Goal: Navigation & Orientation: Find specific page/section

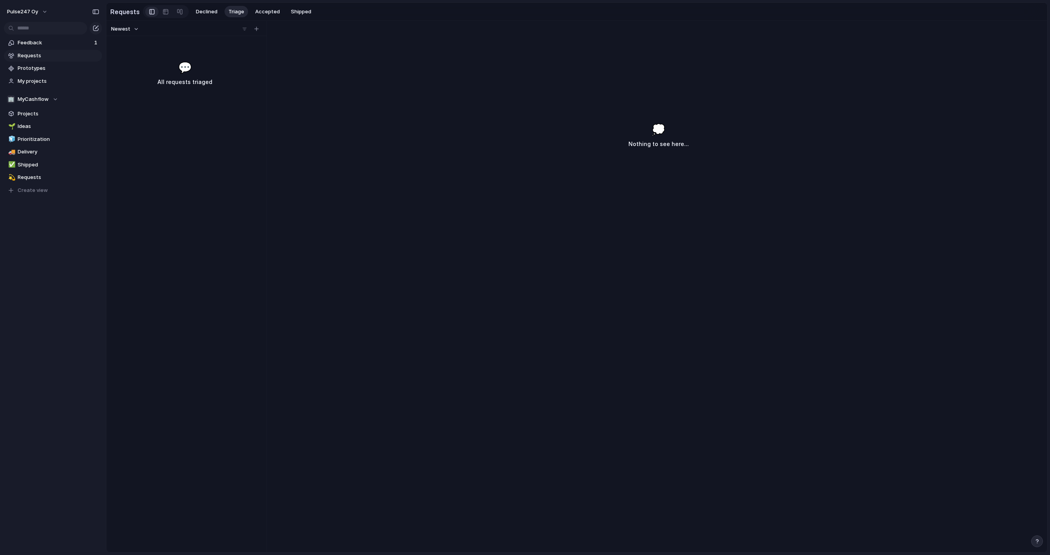
click at [45, 54] on span "Requests" at bounding box center [59, 56] width 82 height 8
click at [40, 46] on span "Feedback" at bounding box center [55, 43] width 74 height 8
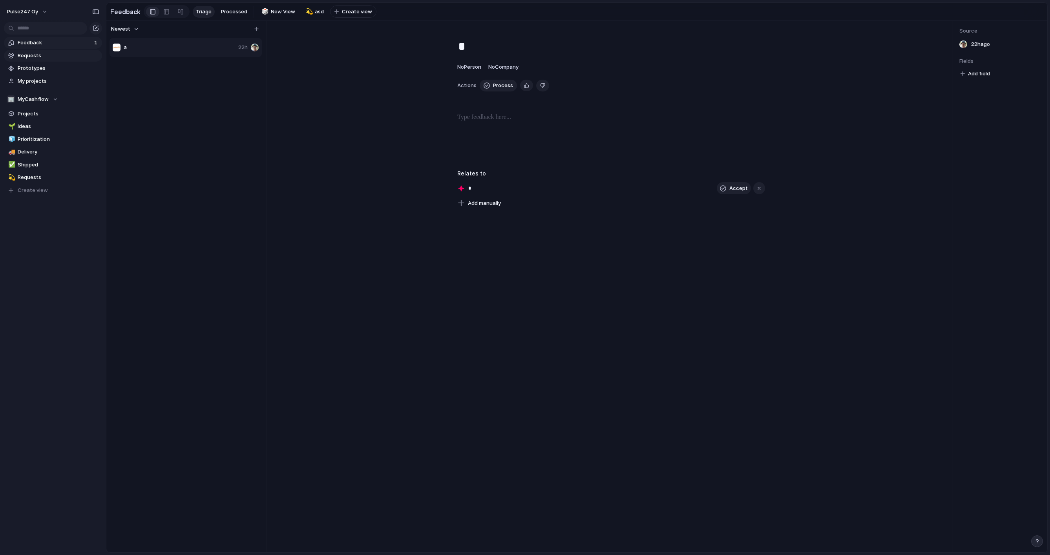
click at [40, 58] on span "Requests" at bounding box center [59, 56] width 82 height 8
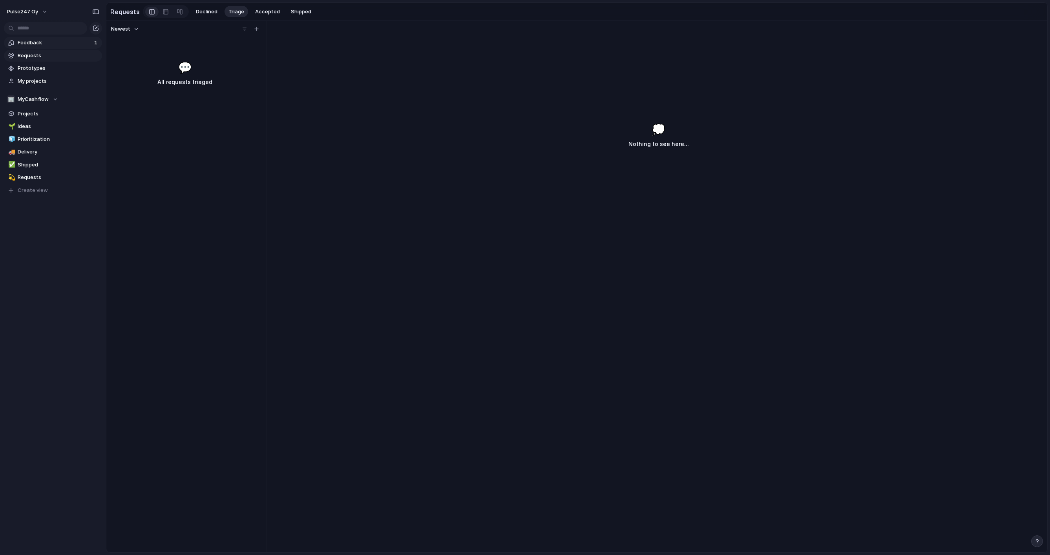
click at [47, 41] on span "Feedback" at bounding box center [55, 43] width 74 height 8
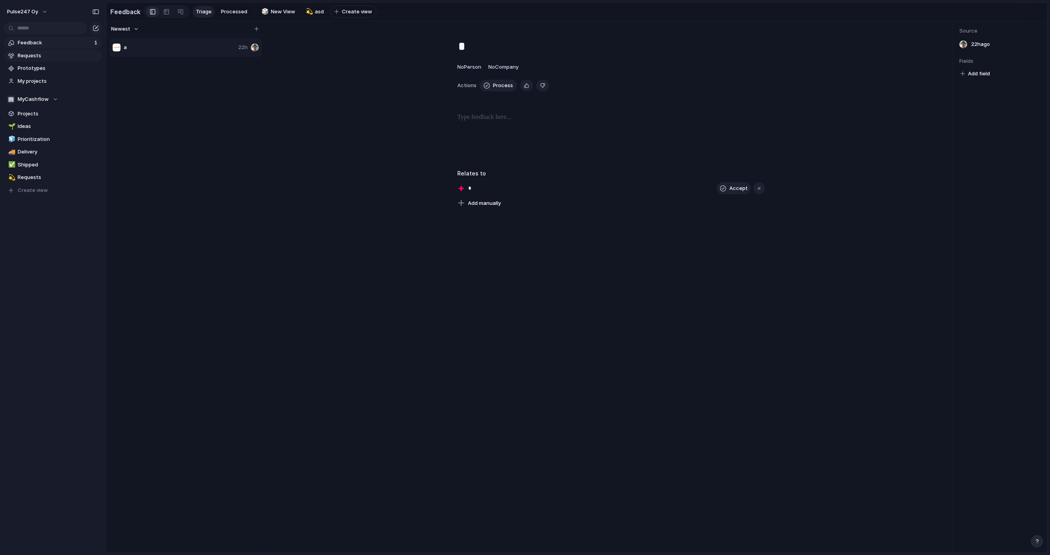
click at [43, 53] on span "Requests" at bounding box center [59, 56] width 82 height 8
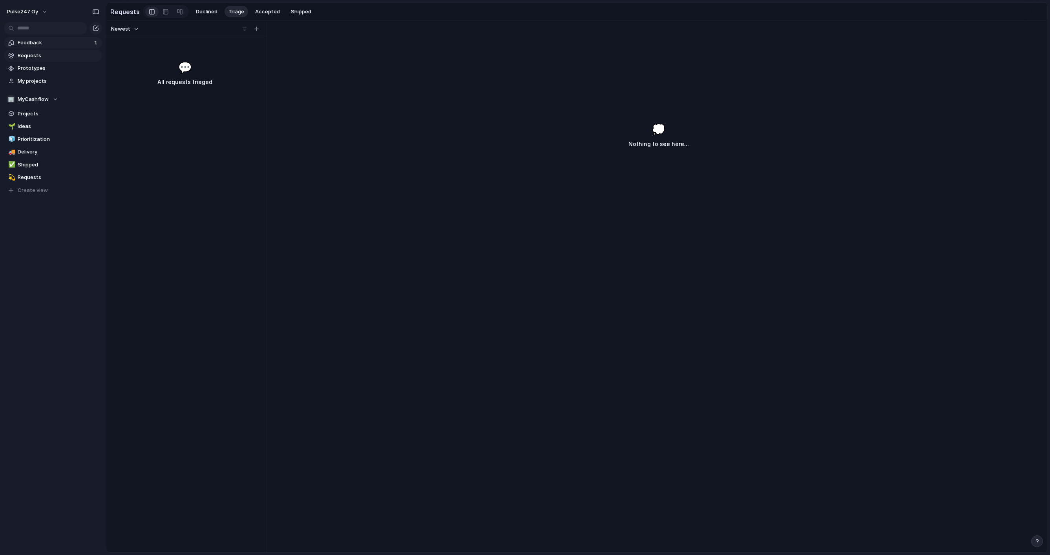
click at [45, 40] on span "Feedback" at bounding box center [55, 43] width 74 height 8
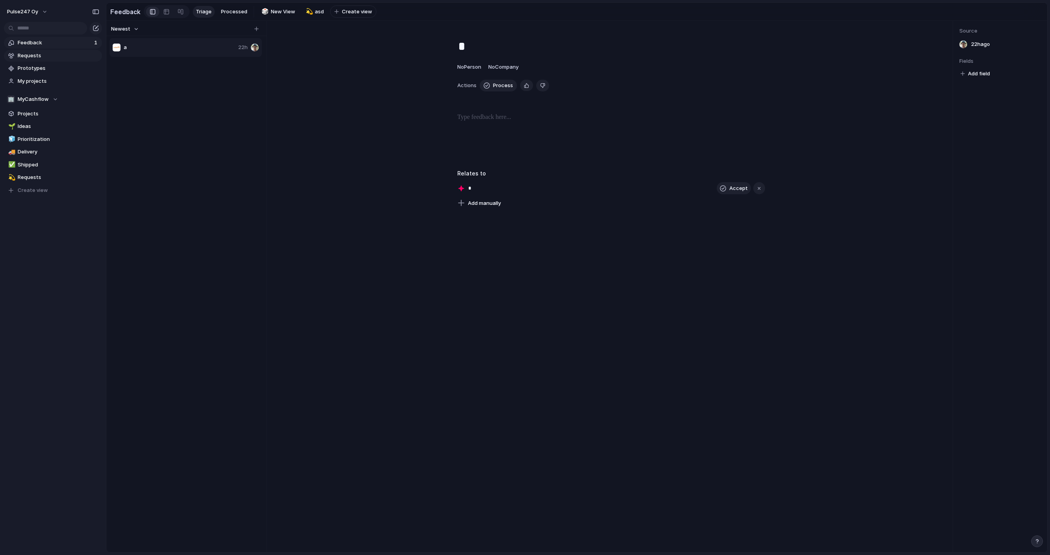
click at [41, 53] on span "Requests" at bounding box center [59, 56] width 82 height 8
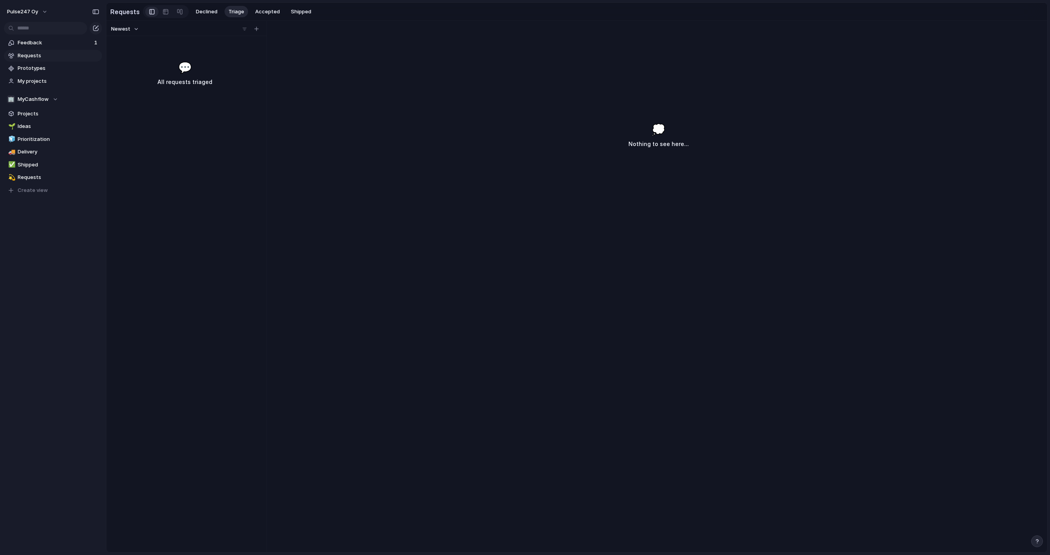
click at [594, 118] on div "💭 Nothing to see here..." at bounding box center [659, 325] width 778 height 453
click at [75, 274] on div "Pulse247 Oy Feedback 1 Requests Prototypes My projects 🏢 MyCashflow Projects 🌱 …" at bounding box center [53, 277] width 106 height 555
click at [221, 114] on div "Newest 💬 All requests triaged" at bounding box center [184, 286] width 157 height 531
